Goal: Task Accomplishment & Management: Manage account settings

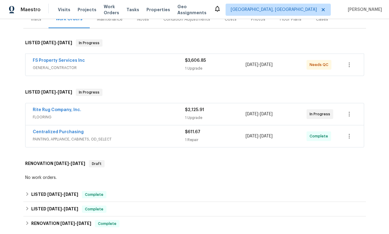
scroll to position [82, 0]
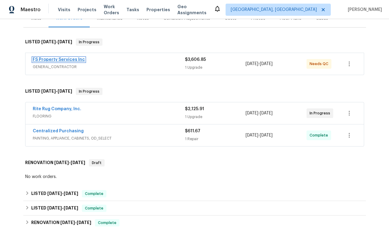
click at [65, 58] on link "FS Property Services Inc" at bounding box center [59, 60] width 52 height 4
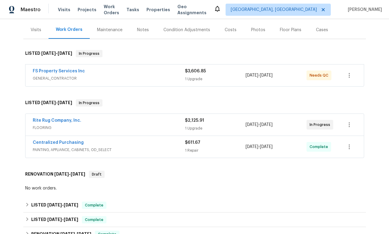
scroll to position [81, 0]
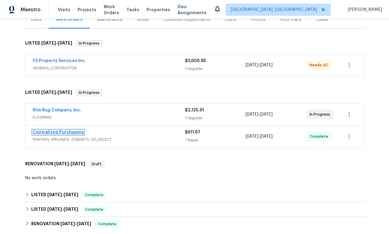
click at [71, 131] on link "Centralized Purchasing" at bounding box center [58, 132] width 51 height 4
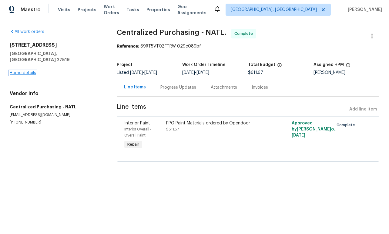
click at [27, 71] on link "Home details" at bounding box center [23, 73] width 26 height 4
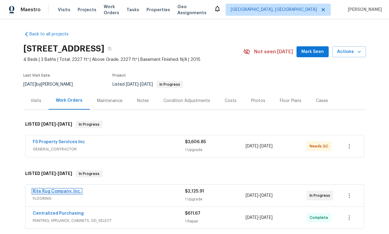
click at [72, 191] on link "Rite Rug Company, Inc." at bounding box center [57, 191] width 49 height 4
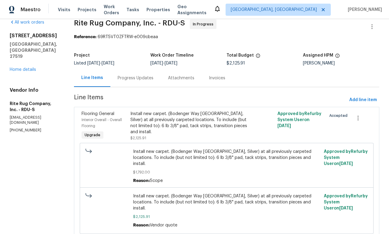
scroll to position [7, 0]
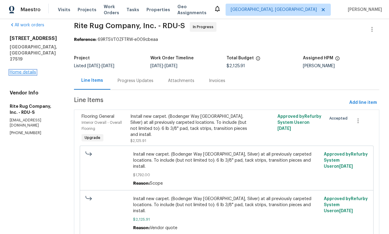
click at [33, 70] on link "Home details" at bounding box center [23, 72] width 26 height 4
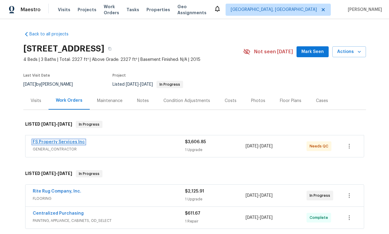
click at [70, 142] on link "FS Property Services Inc" at bounding box center [59, 142] width 52 height 4
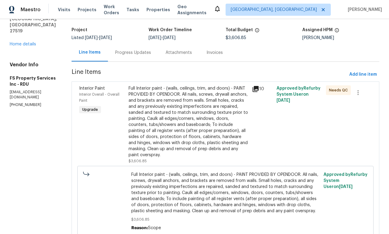
scroll to position [38, 0]
